Goal: Task Accomplishment & Management: Use online tool/utility

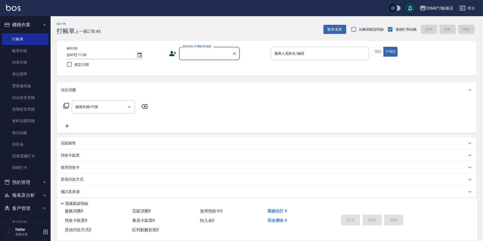
scroll to position [5, 0]
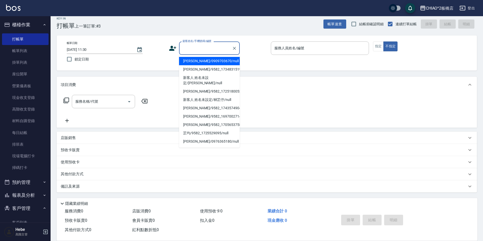
click at [195, 47] on input "顧客姓名/手機號碼/編號" at bounding box center [205, 48] width 49 height 9
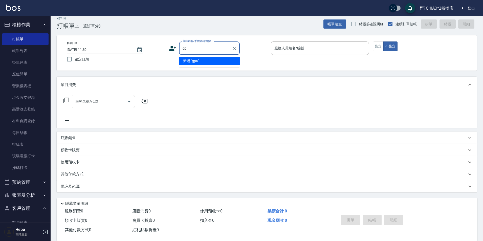
type input "g"
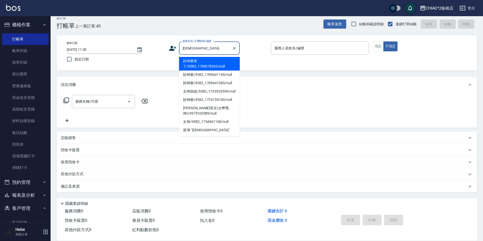
click at [195, 63] on li "財神爺來了/9582_1709278263/null" at bounding box center [209, 64] width 61 height 14
type input "財神爺來了/9582_1709278263/null"
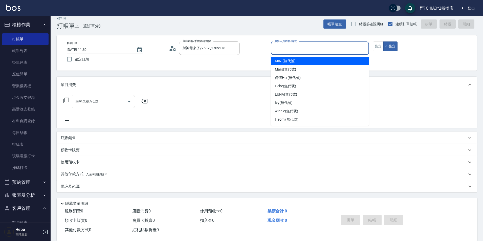
click at [277, 48] on input "服務人員姓名/編號" at bounding box center [320, 48] width 94 height 9
click at [283, 62] on span "MINI (無代號)" at bounding box center [285, 60] width 21 height 5
type input "MINI(無代號)"
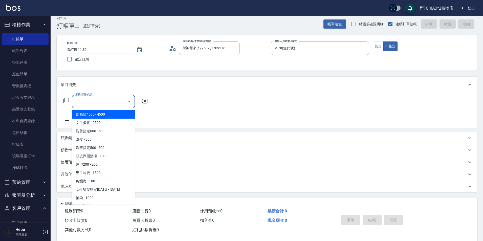
click at [110, 98] on input "服務名稱/代號" at bounding box center [99, 101] width 51 height 9
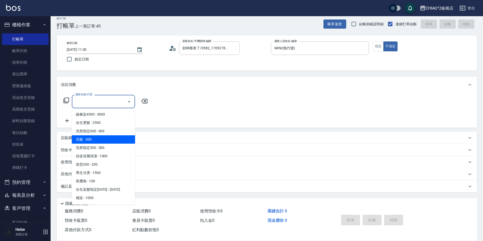
click at [105, 137] on span "洗髮 - 300" at bounding box center [103, 139] width 63 height 8
type input "洗髮(96679)"
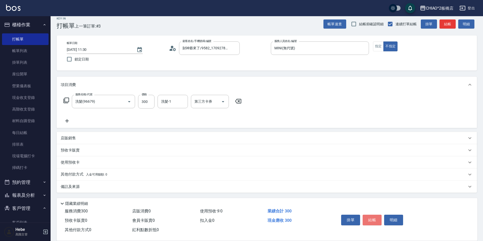
drag, startPoint x: 372, startPoint y: 214, endPoint x: 377, endPoint y: 213, distance: 5.4
click at [372, 215] on button "結帳" at bounding box center [371, 220] width 19 height 11
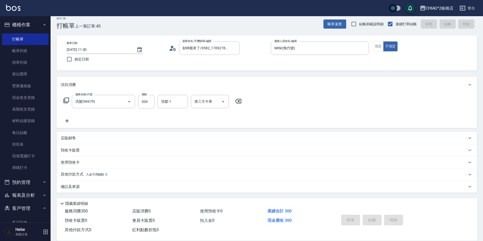
type input "[DATE] 12:37"
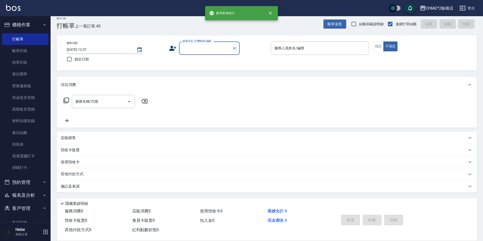
scroll to position [0, 0]
